Goal: Task Accomplishment & Management: Complete application form

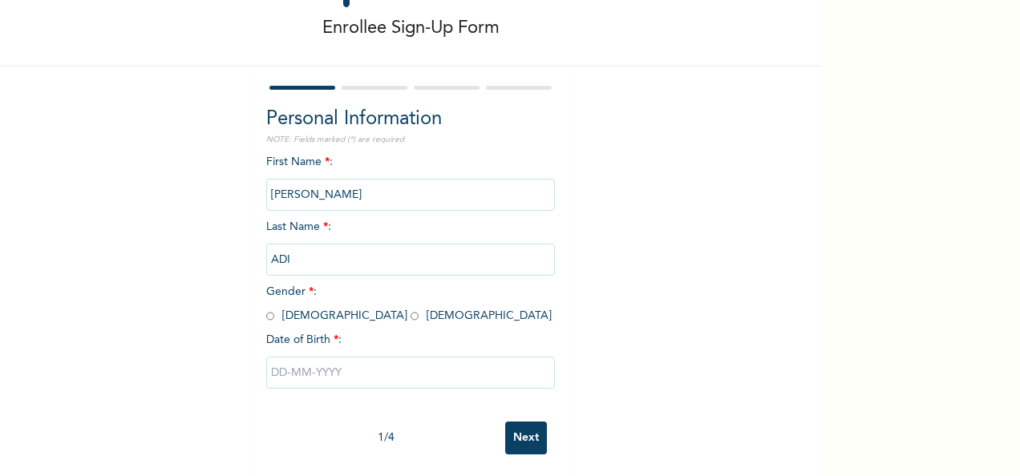
scroll to position [90, 0]
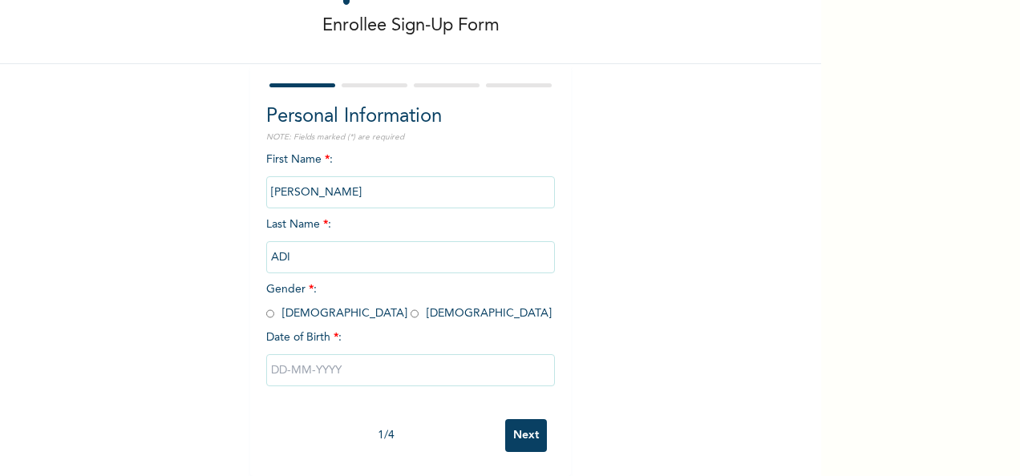
click at [318, 303] on span "Gender * : [DEMOGRAPHIC_DATA] [DEMOGRAPHIC_DATA]" at bounding box center [408, 301] width 285 height 35
click at [411, 306] on input "radio" at bounding box center [415, 313] width 8 height 15
radio input "true"
click at [315, 355] on input "text" at bounding box center [410, 370] width 289 height 32
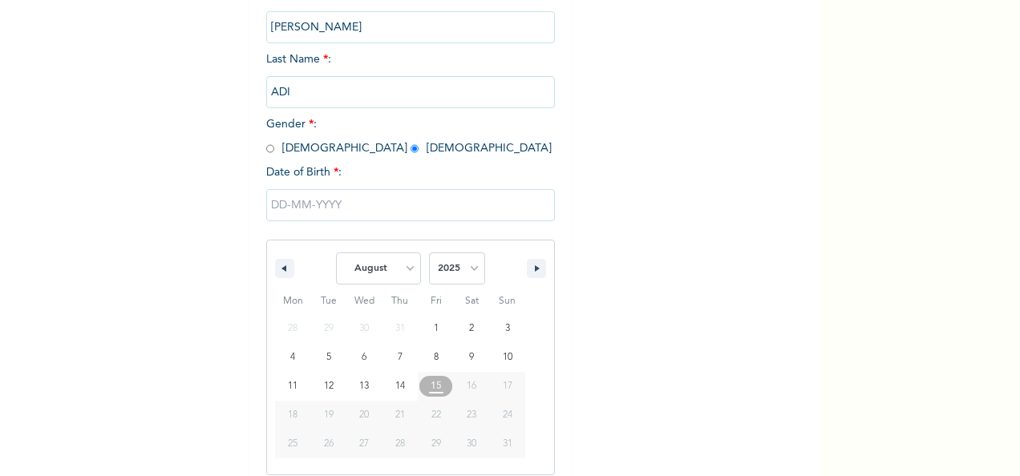
scroll to position [253, 0]
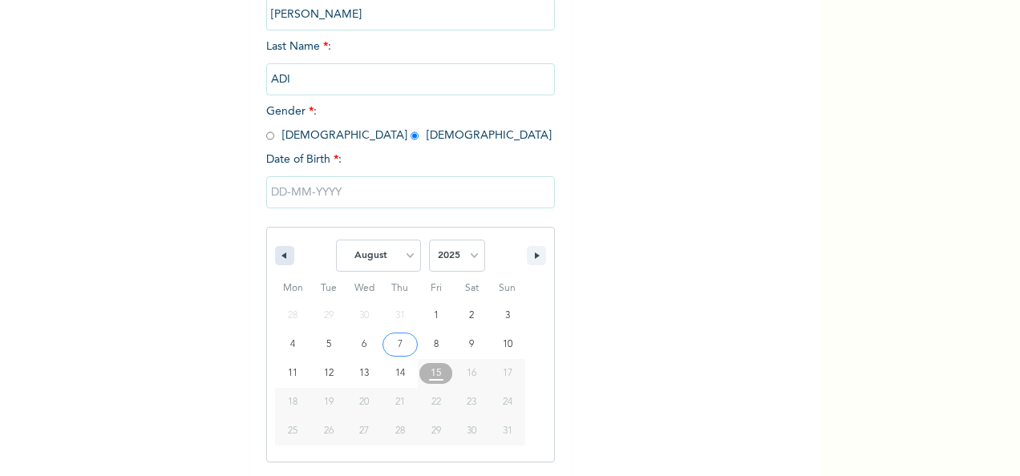
click at [275, 261] on button "button" at bounding box center [284, 255] width 19 height 19
select select "6"
type input "[DATE]"
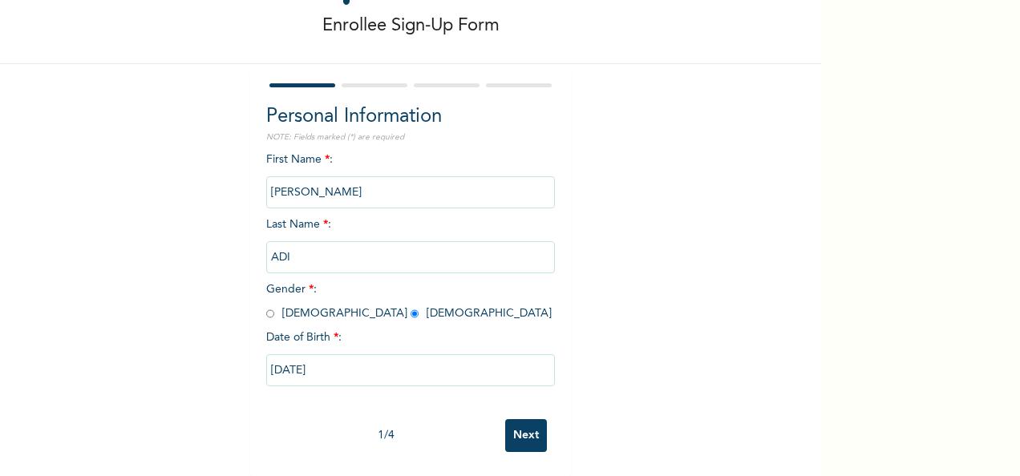
scroll to position [90, 0]
click at [324, 358] on input "[DATE]" at bounding box center [410, 370] width 289 height 32
select select "6"
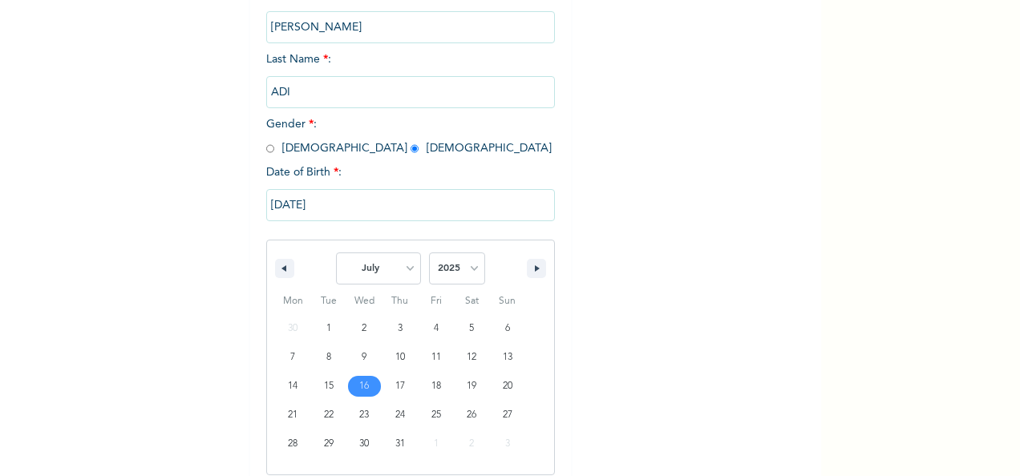
scroll to position [253, 0]
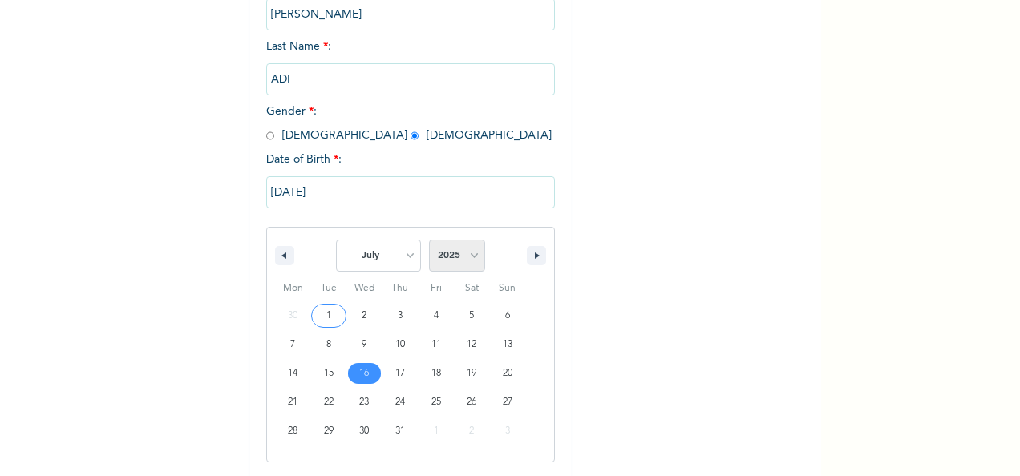
click at [460, 249] on select "2025 2024 2023 2022 2021 2020 2019 2018 2017 2016 2015 2014 2013 2012 2011 2010…" at bounding box center [457, 256] width 56 height 32
select select "2002"
click at [429, 241] on select "2025 2024 2023 2022 2021 2020 2019 2018 2017 2016 2015 2014 2013 2012 2011 2010…" at bounding box center [457, 256] width 56 height 32
click at [411, 257] on select "January February March April May June July August September October November De…" at bounding box center [378, 256] width 85 height 32
select select "5"
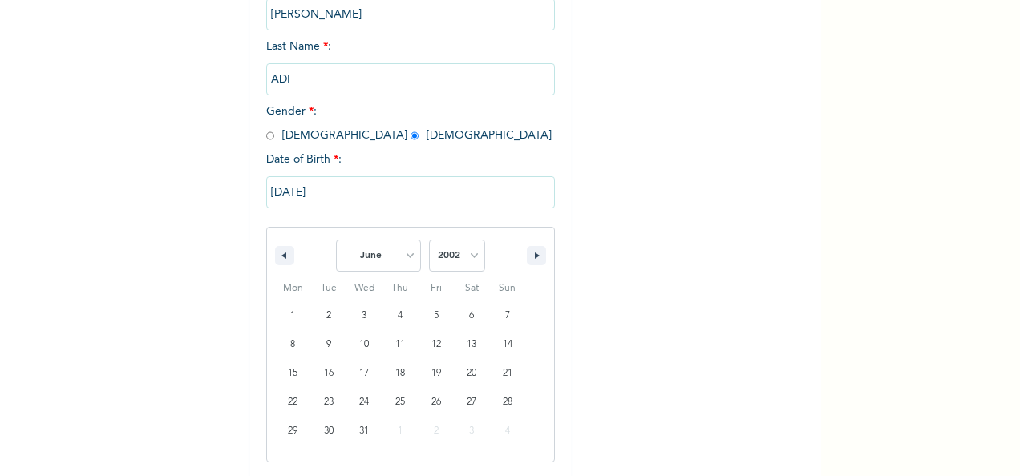
click at [336, 241] on select "January February March April May June July August September October November De…" at bounding box center [378, 256] width 85 height 32
type input "[DATE]"
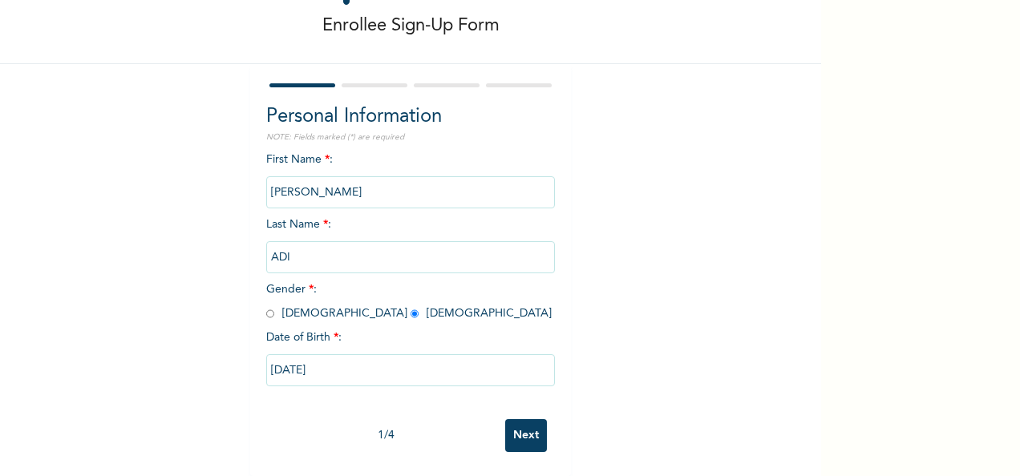
click at [533, 420] on input "Next" at bounding box center [526, 435] width 42 height 33
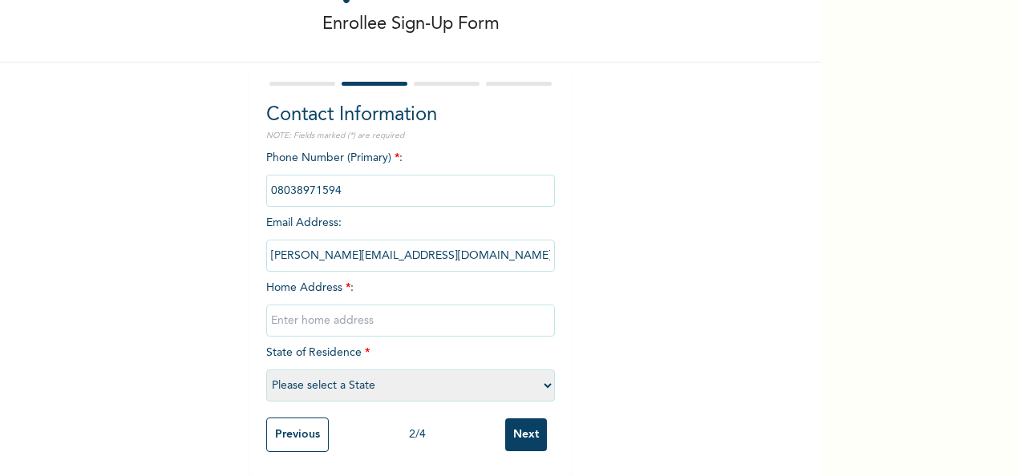
click at [366, 308] on input "text" at bounding box center [410, 321] width 289 height 32
type input "Plot 6 no. [STREET_ADDRESS] lagos"
click at [494, 377] on select "Please select a State [PERSON_NAME] (FCT) [PERSON_NAME] Ibom [GEOGRAPHIC_DATA] …" at bounding box center [410, 386] width 289 height 32
click at [266, 370] on select "Please select a State [PERSON_NAME] (FCT) [PERSON_NAME] Ibom [GEOGRAPHIC_DATA] …" at bounding box center [410, 386] width 289 height 32
click at [508, 370] on select "Please select a State [PERSON_NAME] (FCT) [PERSON_NAME] Ibom [GEOGRAPHIC_DATA] …" at bounding box center [410, 386] width 289 height 32
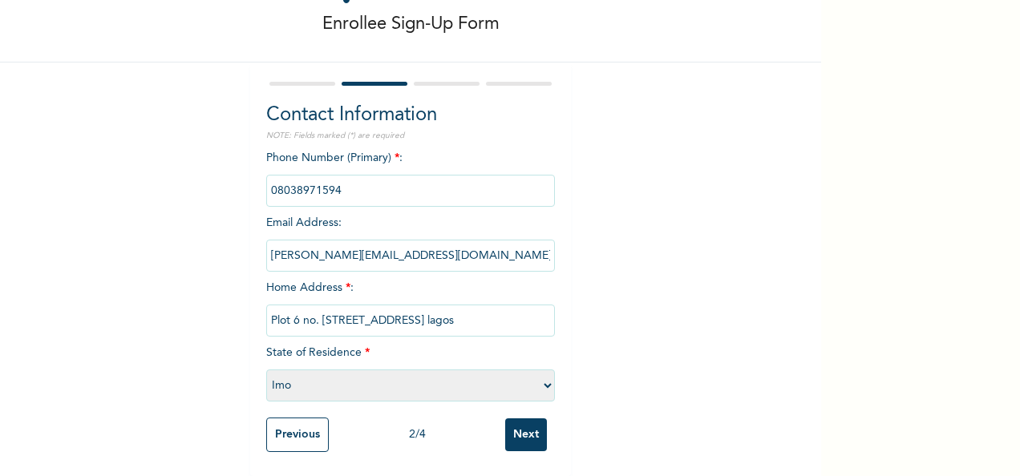
select select "25"
click at [266, 370] on select "Please select a State [PERSON_NAME] (FCT) [PERSON_NAME] Ibom [GEOGRAPHIC_DATA] …" at bounding box center [410, 386] width 289 height 32
click at [520, 419] on input "Next" at bounding box center [526, 435] width 42 height 33
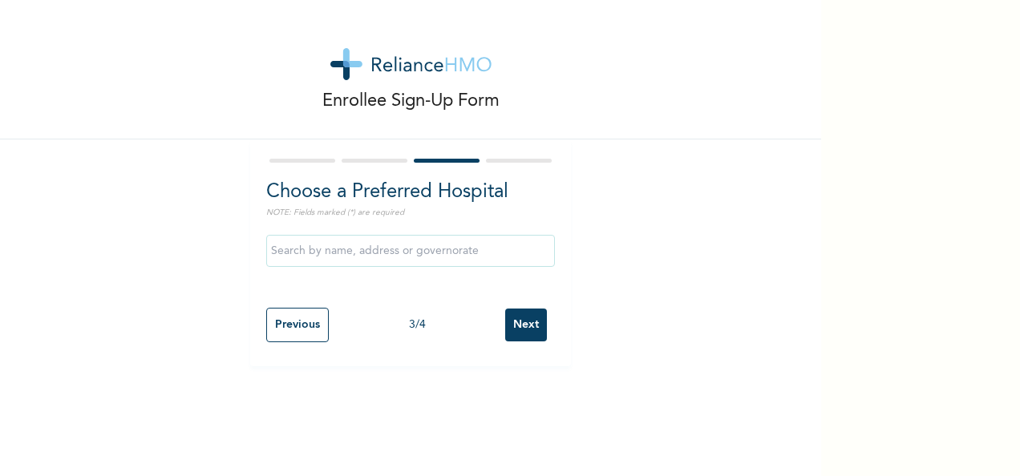
scroll to position [0, 0]
click at [366, 243] on input "text" at bounding box center [410, 251] width 289 height 32
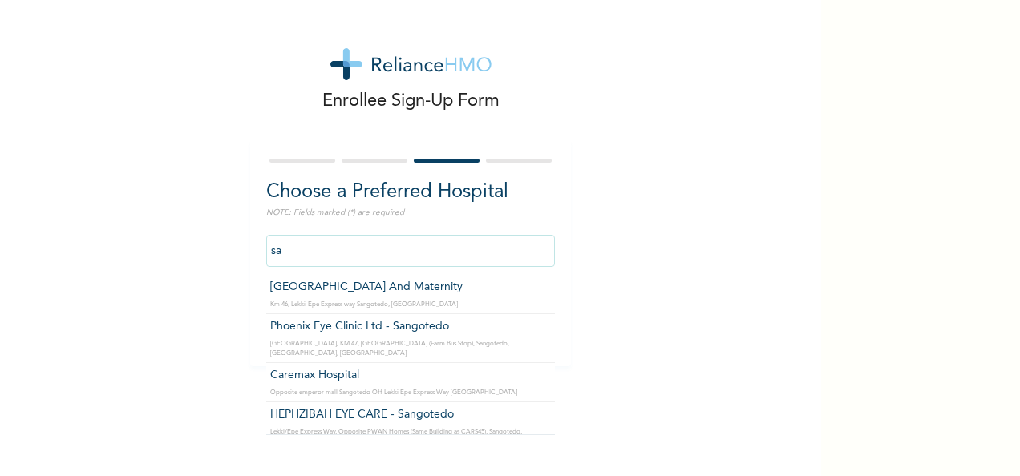
type input "s"
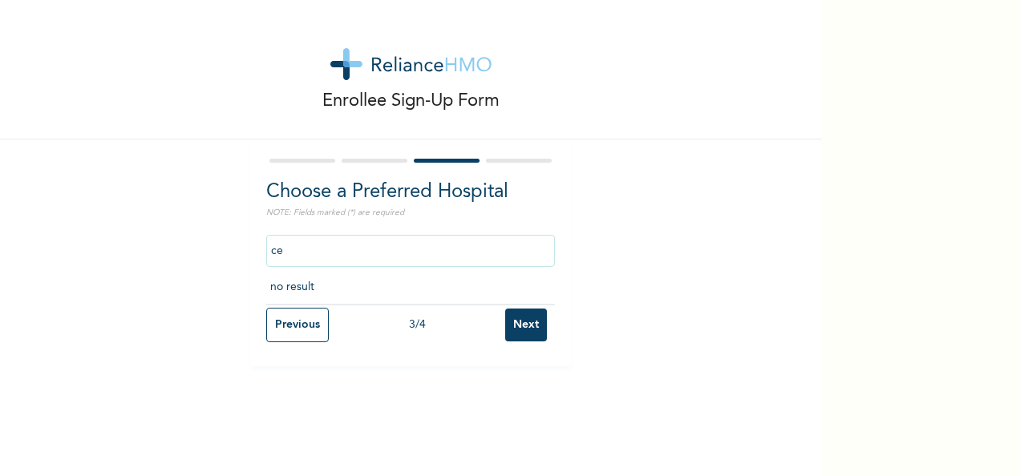
type input "c"
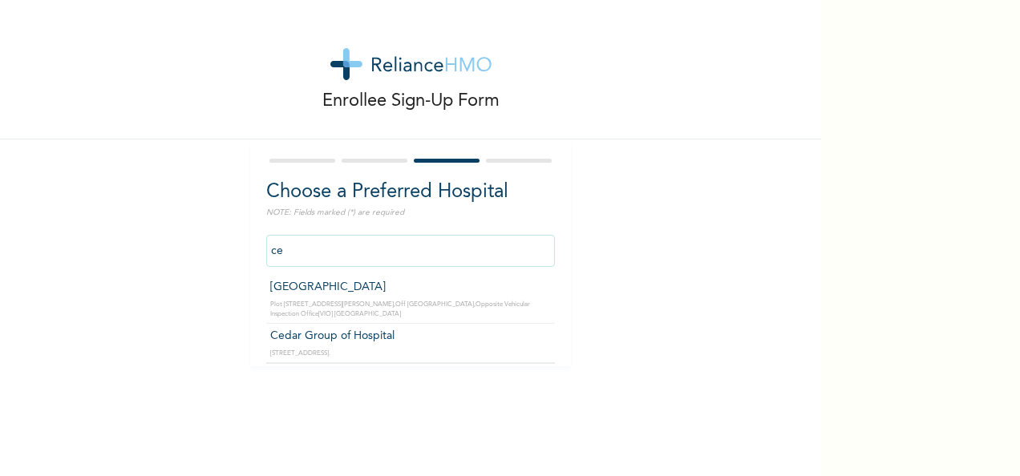
type input "c"
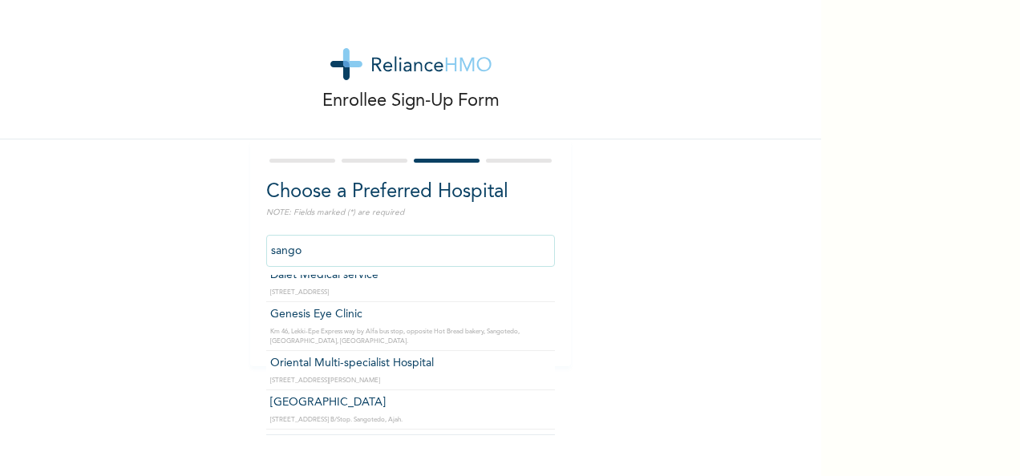
scroll to position [337, 0]
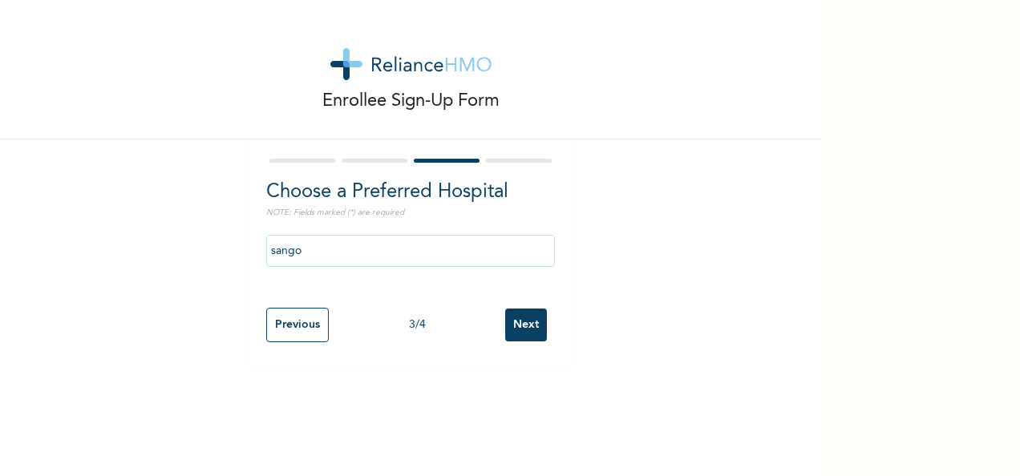
click at [549, 289] on div "Choose a Preferred Hospital NOTE: Fields marked (*) are required sango Previous…" at bounding box center [410, 253] width 321 height 227
click at [354, 265] on input "sango" at bounding box center [410, 251] width 289 height 32
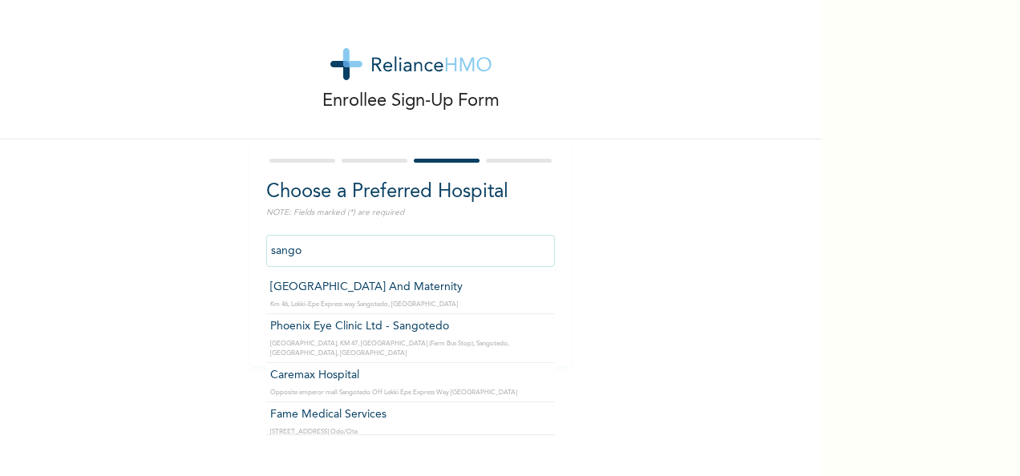
type input "Caremax Hospital"
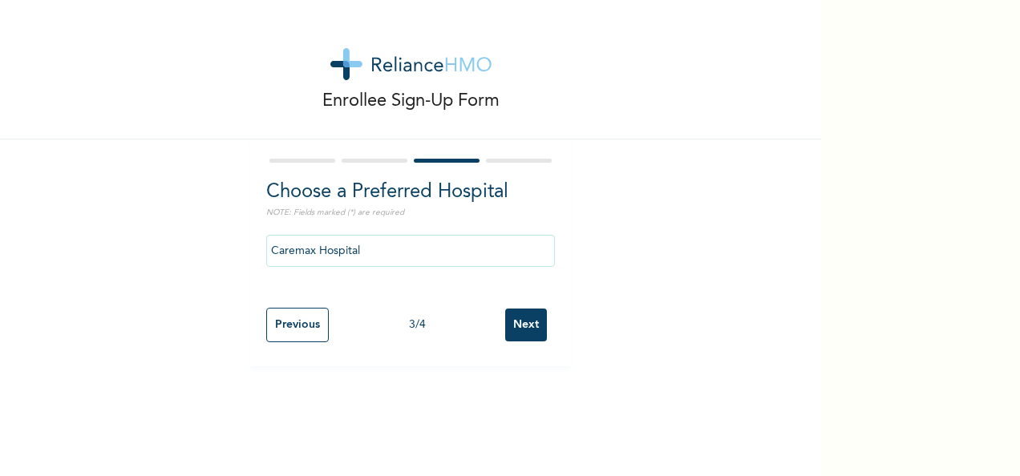
click at [532, 329] on input "Next" at bounding box center [526, 325] width 42 height 33
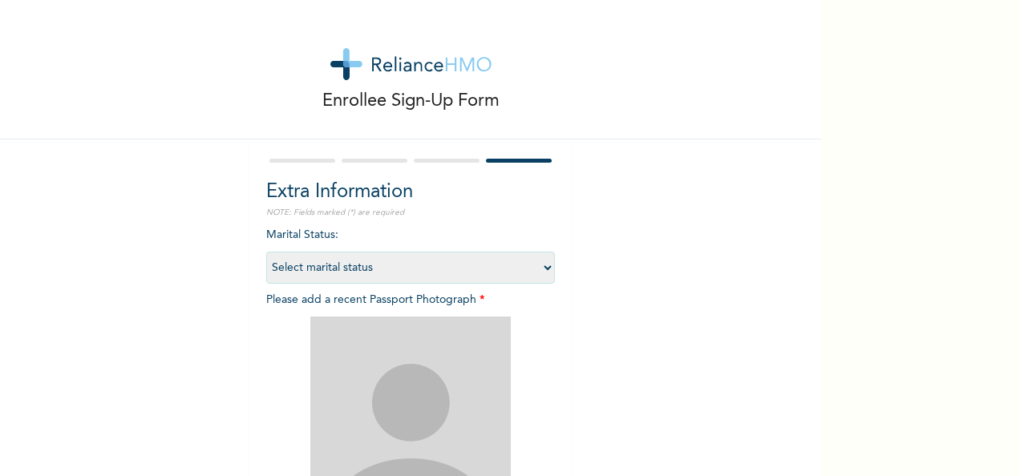
click at [416, 262] on select "Select marital status [DEMOGRAPHIC_DATA] Married [DEMOGRAPHIC_DATA] Widow/[DEMO…" at bounding box center [410, 268] width 289 height 32
select select "1"
click at [266, 252] on select "Select marital status [DEMOGRAPHIC_DATA] Married [DEMOGRAPHIC_DATA] Widow/[DEMO…" at bounding box center [410, 268] width 289 height 32
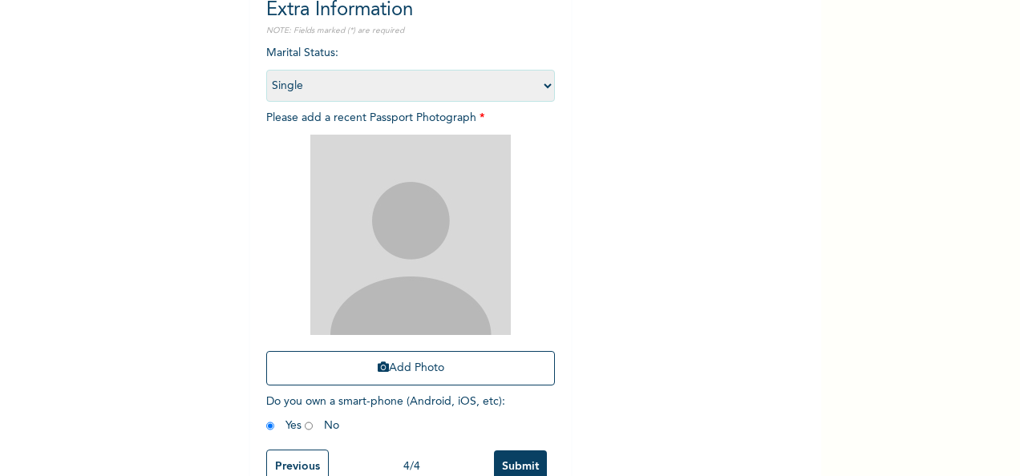
scroll to position [188, 0]
